Goal: Information Seeking & Learning: Check status

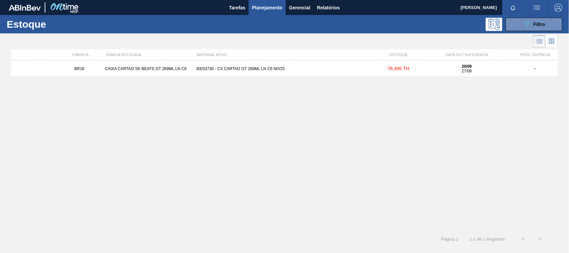
click at [289, 57] on div "MATERIAL ATIVO" at bounding box center [285, 55] width 182 height 4
drag, startPoint x: 295, startPoint y: 66, endPoint x: 314, endPoint y: 70, distance: 19.8
click at [295, 67] on div "BR16 CAIXA CARTAO SK BEATS GT 269ML LN C6 30033730 - CX CARTAO GT 269ML LN C6 N…" at bounding box center [284, 68] width 547 height 17
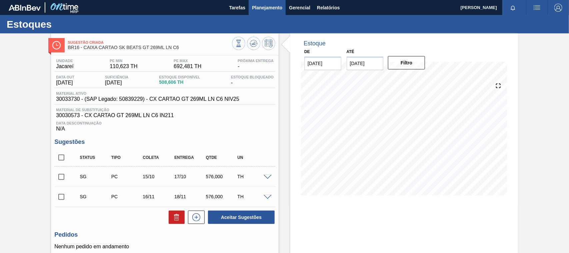
click at [263, 7] on span "Planejamento" at bounding box center [267, 8] width 30 height 8
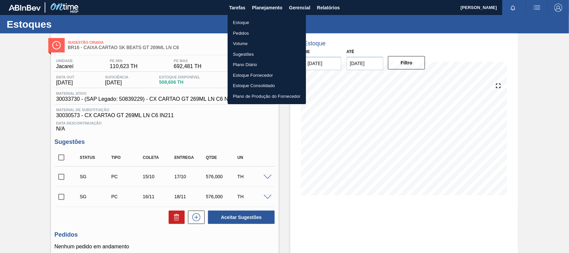
click at [249, 21] on li "Estoque" at bounding box center [267, 22] width 78 height 11
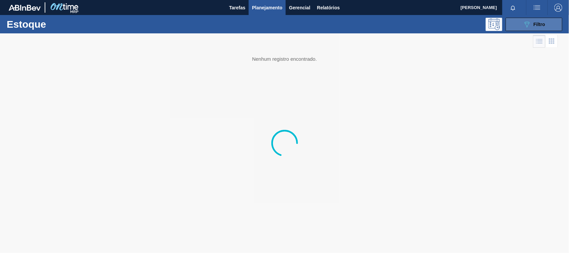
click at [540, 19] on button "089F7B8B-B2A5-4AFE-B5C0-19BA573D28AC Filtro" at bounding box center [534, 24] width 57 height 13
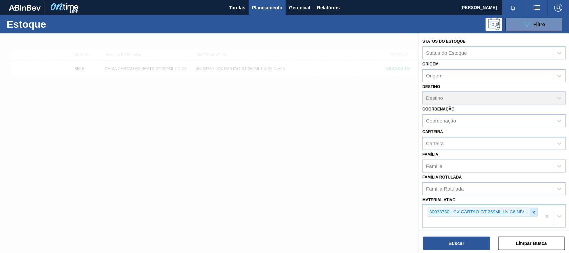
click at [533, 212] on icon at bounding box center [534, 212] width 5 height 5
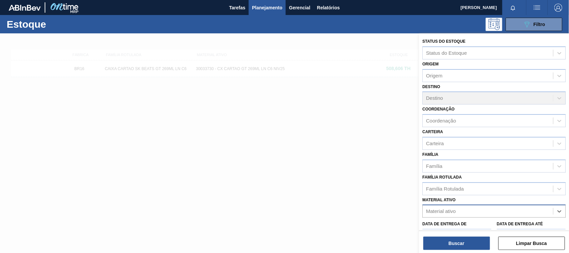
paste ativo "30002293"
type ativo "30002293"
click at [440, 222] on div "30002293 - FOLHA SEP. PAPEL CARTAO 1200x1000M 350g" at bounding box center [494, 227] width 143 height 12
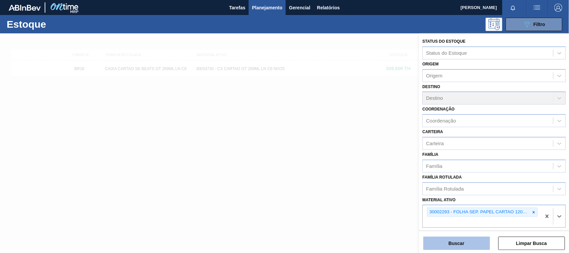
drag, startPoint x: 445, startPoint y: 250, endPoint x: 445, endPoint y: 246, distance: 4.7
click at [445, 249] on div "Status do Estoque Status do Estoque Origem Origem Destino Destino Coordenação C…" at bounding box center [494, 143] width 150 height 221
click at [445, 241] on button "Buscar" at bounding box center [457, 242] width 67 height 13
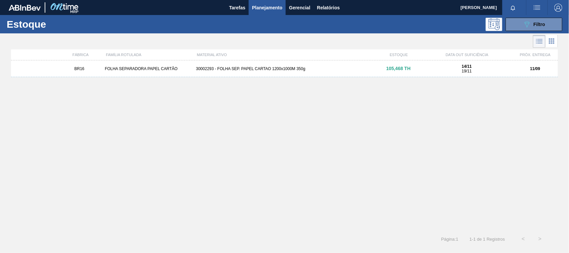
click at [229, 73] on div "BR16 FOLHA SEPARADORA PAPEL CARTÃO 30002293 - FOLHA SEP. PAPEL CARTAO 1200x1000…" at bounding box center [284, 68] width 547 height 17
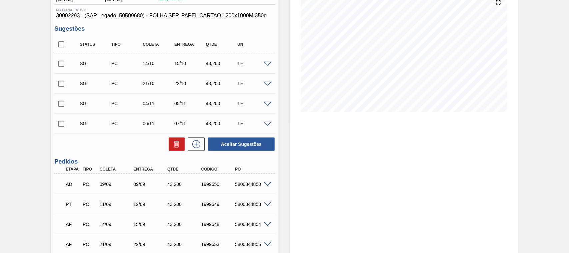
scroll to position [125, 0]
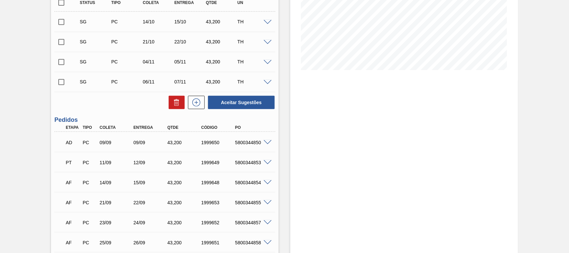
click at [264, 142] on span at bounding box center [268, 142] width 8 height 5
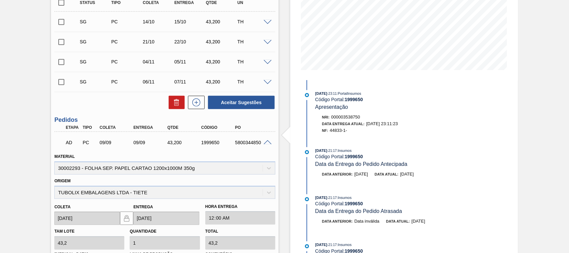
drag, startPoint x: 270, startPoint y: 141, endPoint x: 266, endPoint y: 142, distance: 4.8
click at [269, 142] on span at bounding box center [268, 142] width 8 height 5
